Goal: Register for event/course

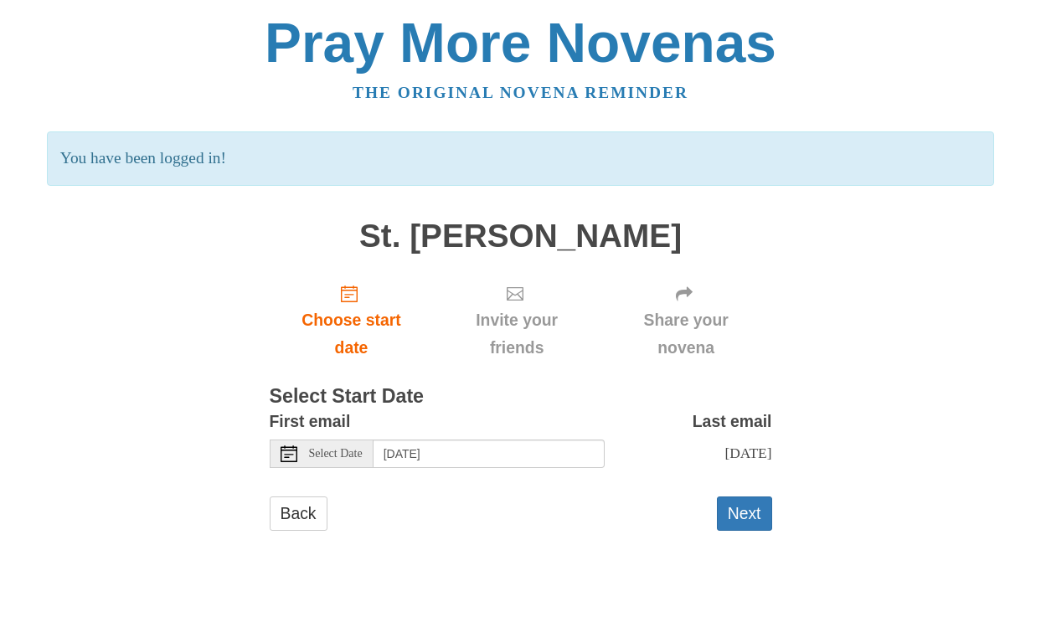
click at [336, 444] on div "Select Date" at bounding box center [322, 454] width 104 height 28
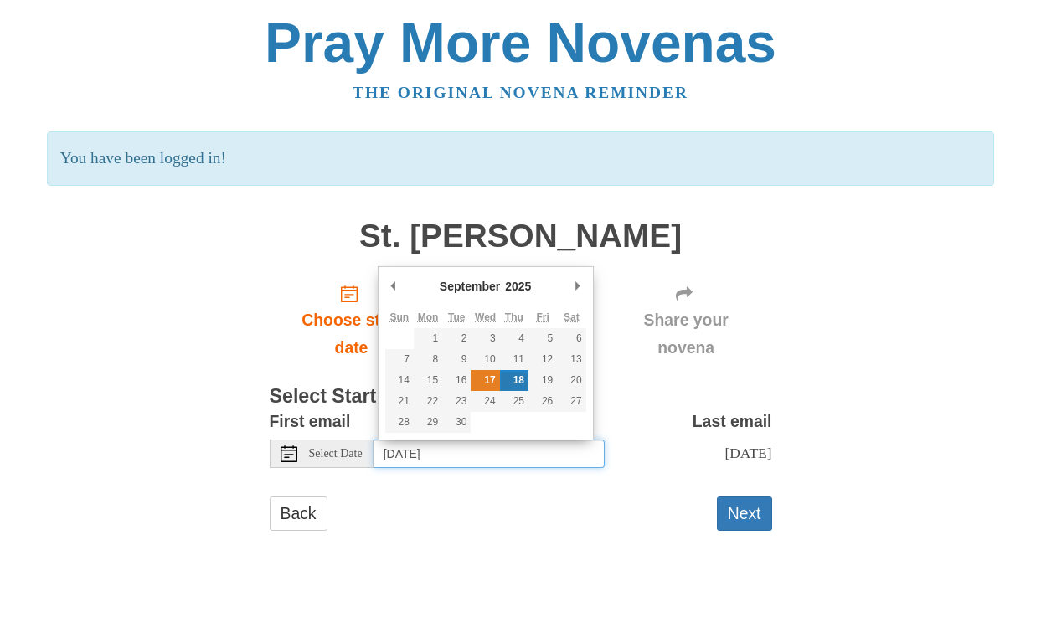
type input "Wednesday, September 17th"
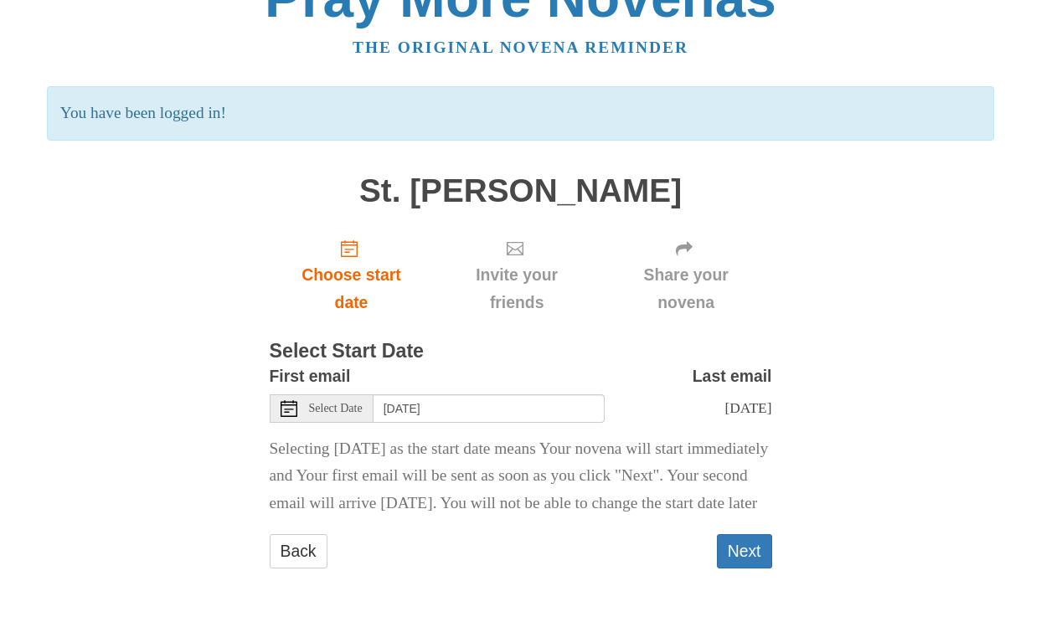
scroll to position [73, 0]
click at [753, 554] on button "Next" at bounding box center [744, 551] width 55 height 34
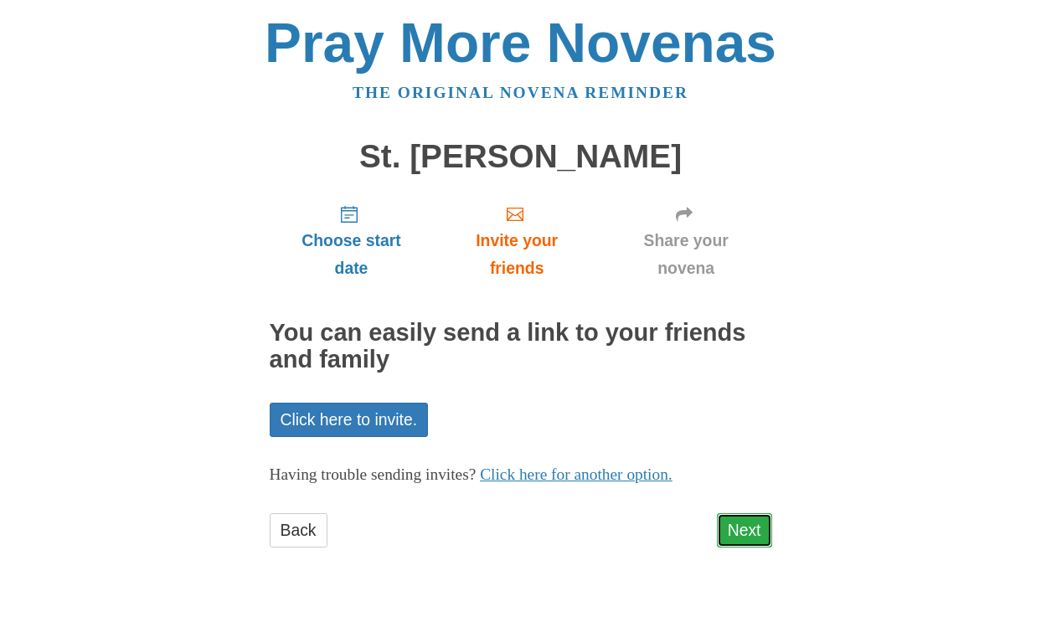
click at [759, 529] on link "Next" at bounding box center [744, 530] width 55 height 34
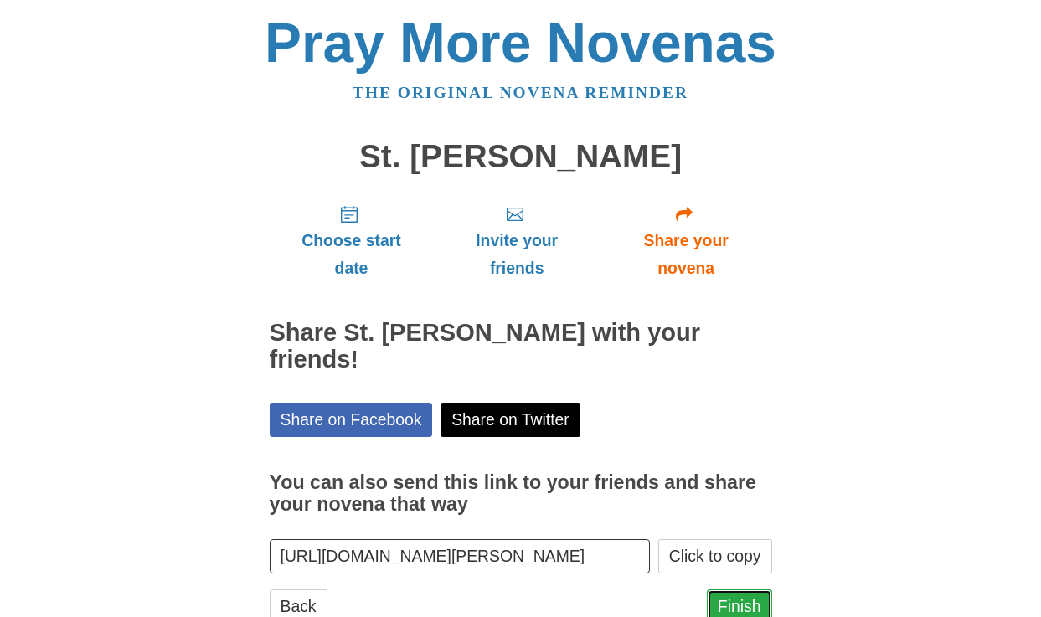
click at [747, 589] on link "Finish" at bounding box center [739, 606] width 65 height 34
